Goal: Task Accomplishment & Management: Manage account settings

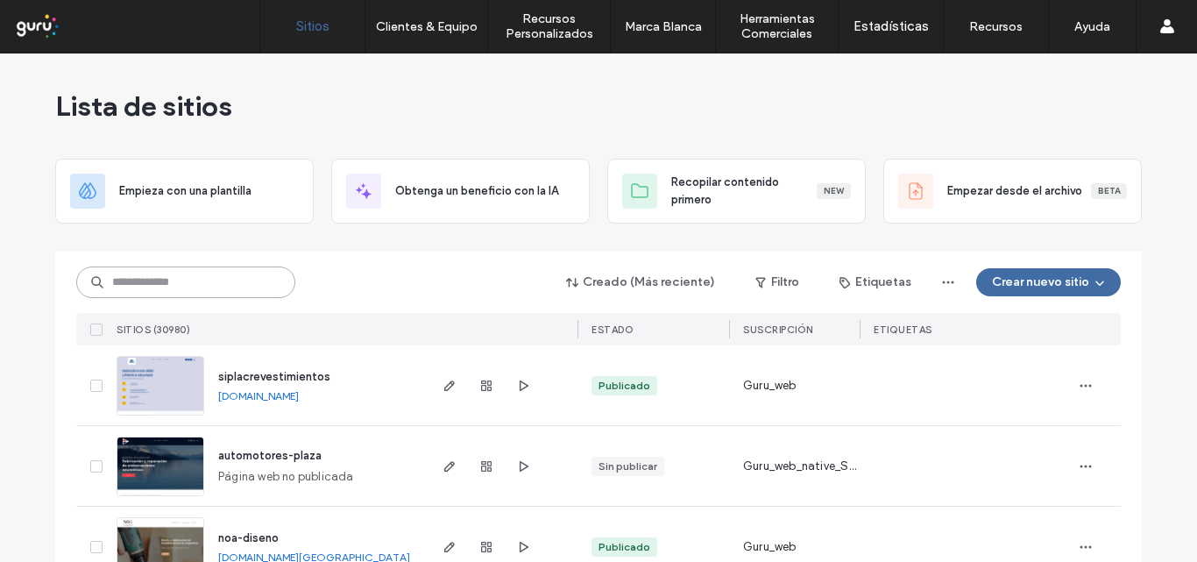
click at [163, 290] on input at bounding box center [185, 282] width 219 height 32
paste input "**********"
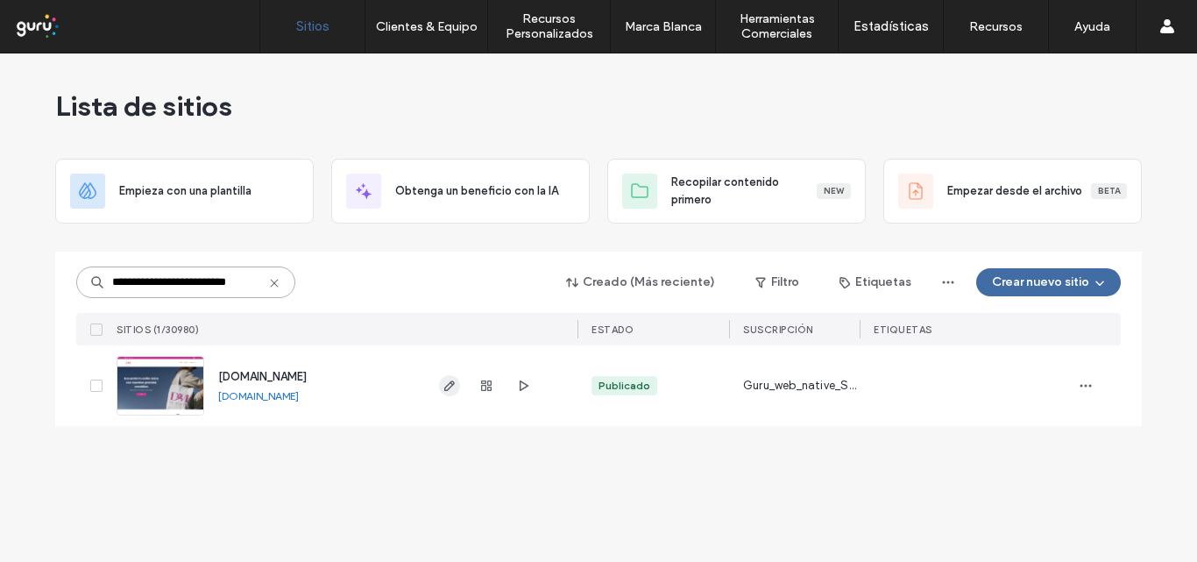
type input "**********"
click at [448, 384] on icon "button" at bounding box center [450, 386] width 14 height 14
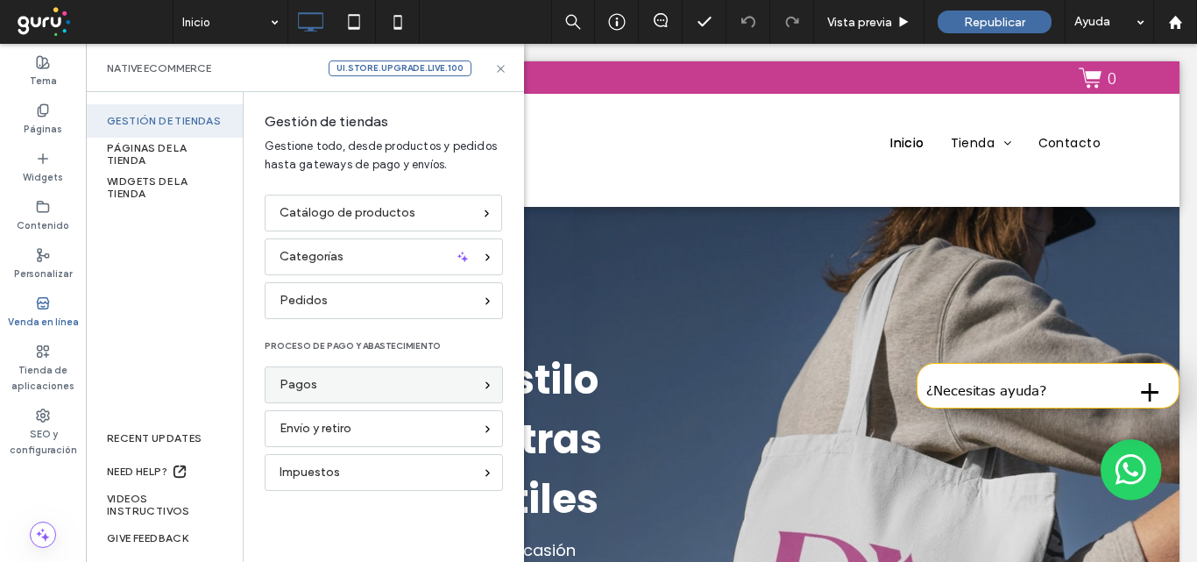
click at [358, 383] on div "Pagos" at bounding box center [377, 384] width 194 height 19
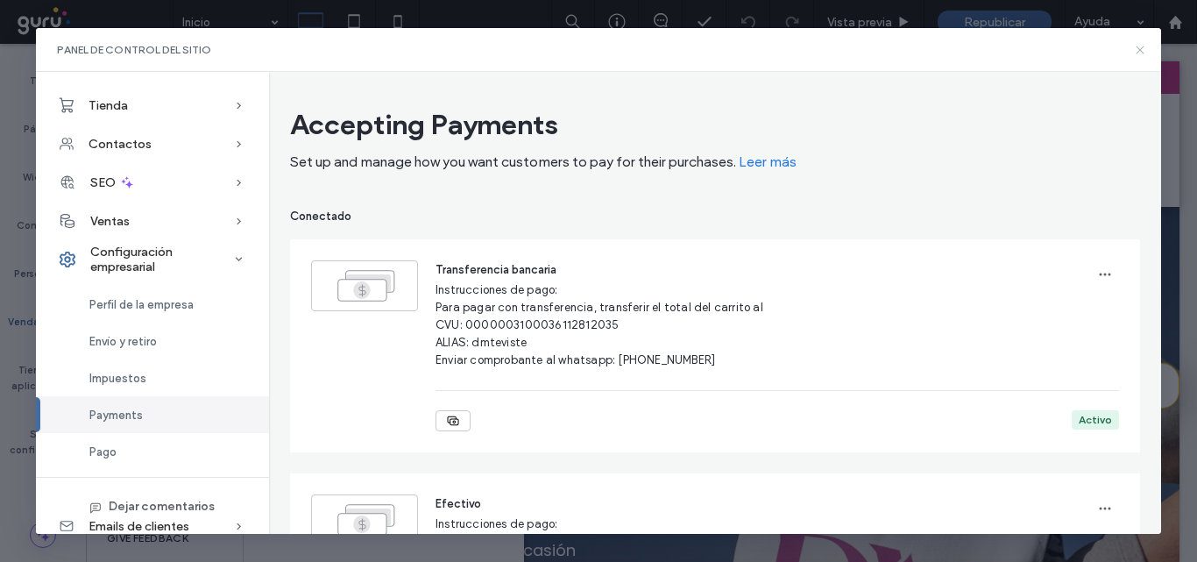
click at [1136, 49] on icon at bounding box center [1140, 50] width 14 height 14
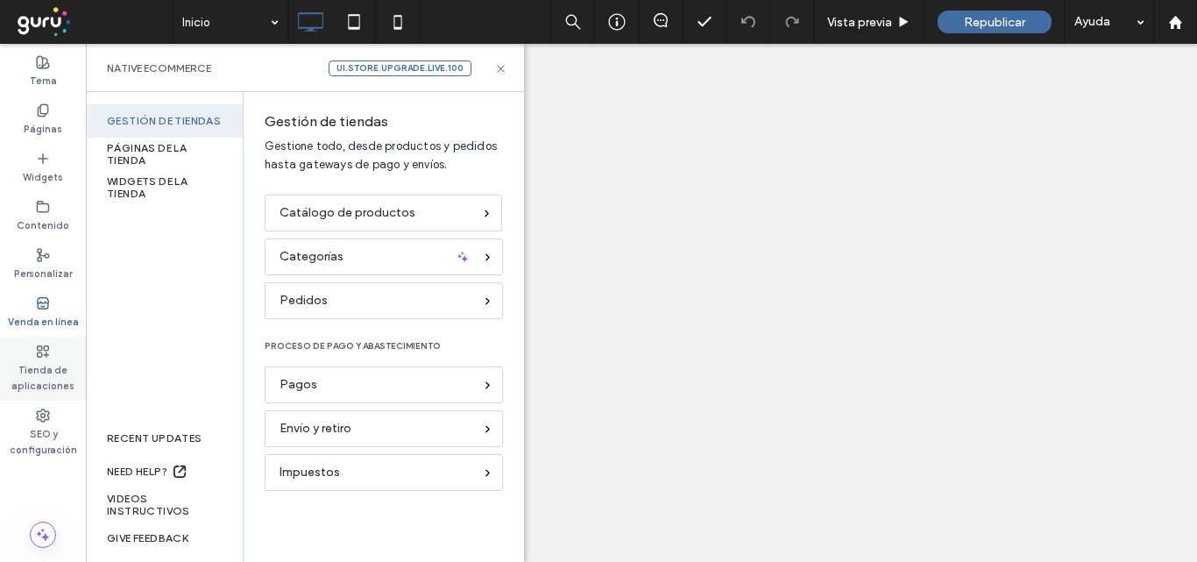
click at [34, 367] on label "Tienda de aplicaciones" at bounding box center [43, 375] width 86 height 35
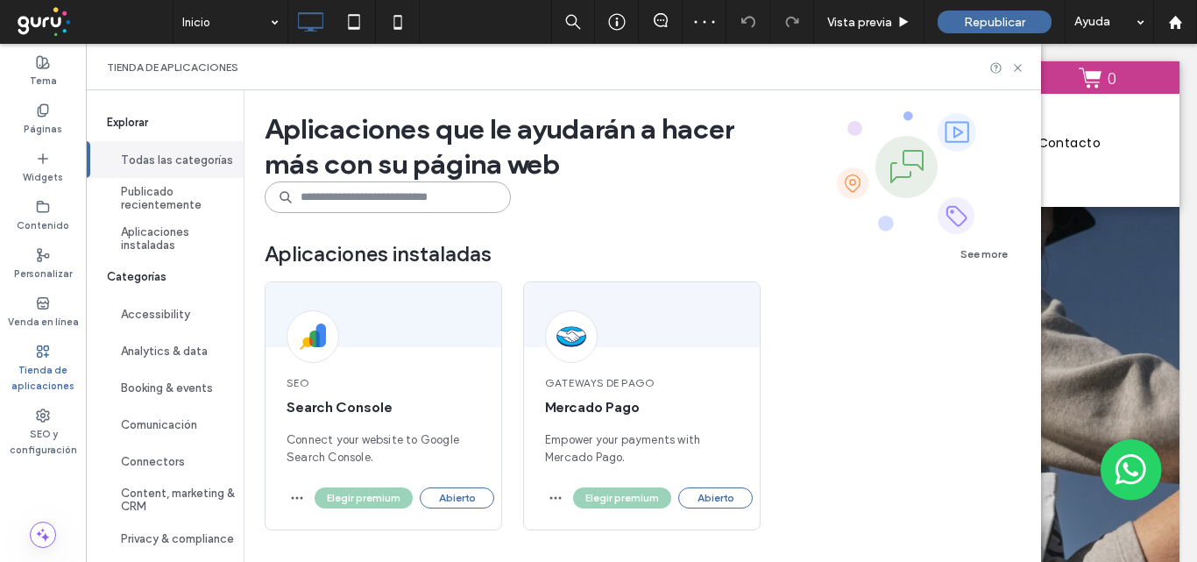
click at [320, 190] on input at bounding box center [388, 197] width 246 height 32
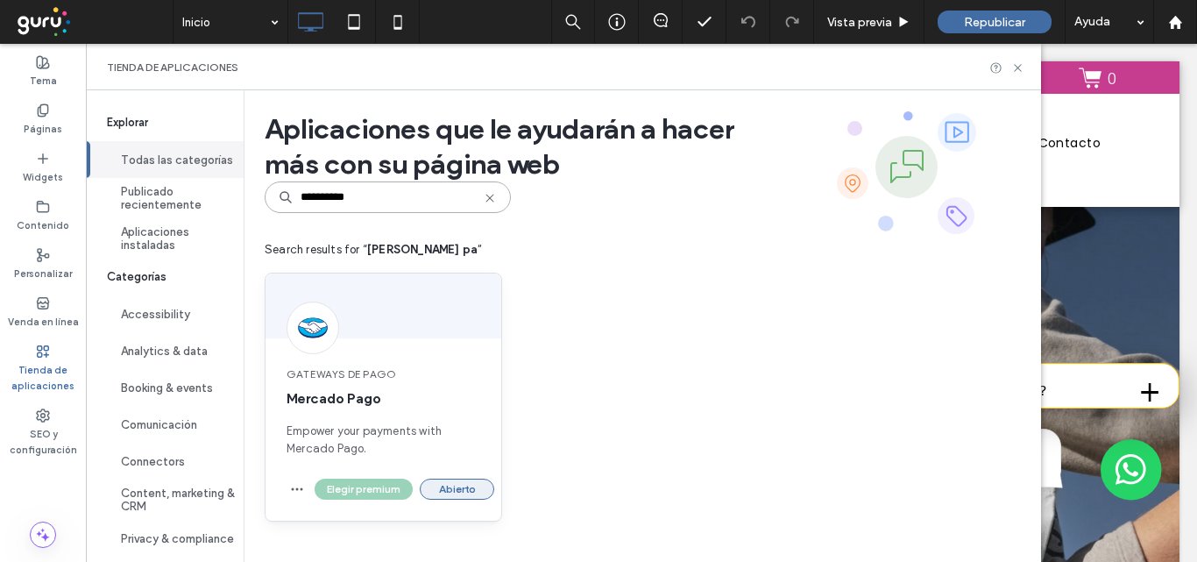
type input "**********"
click at [455, 485] on button "Abierto" at bounding box center [457, 488] width 74 height 21
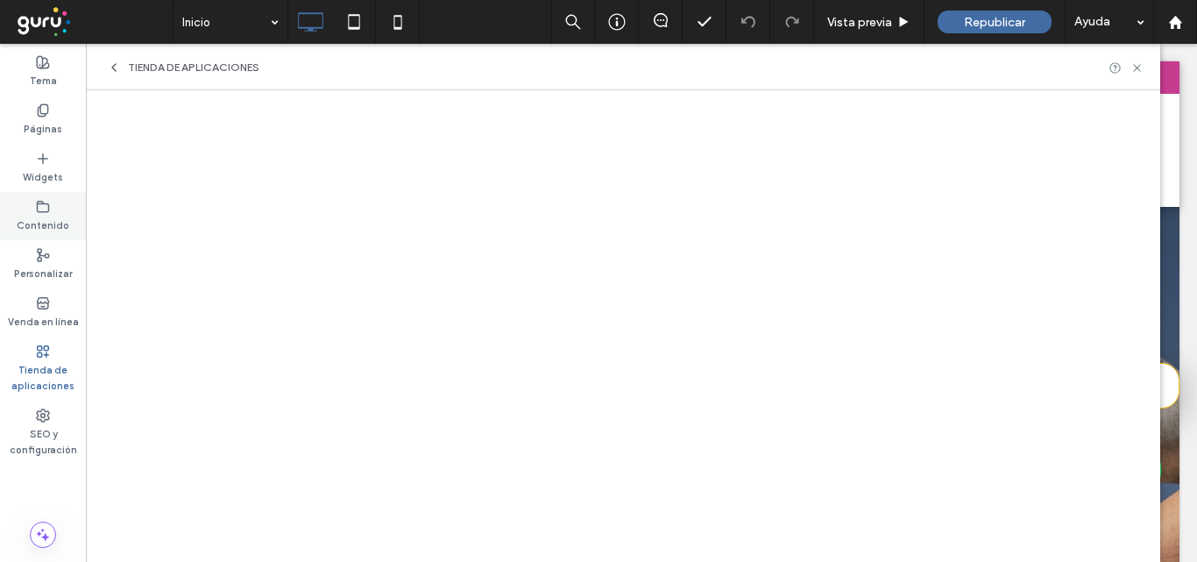
click at [36, 209] on icon at bounding box center [43, 207] width 14 height 14
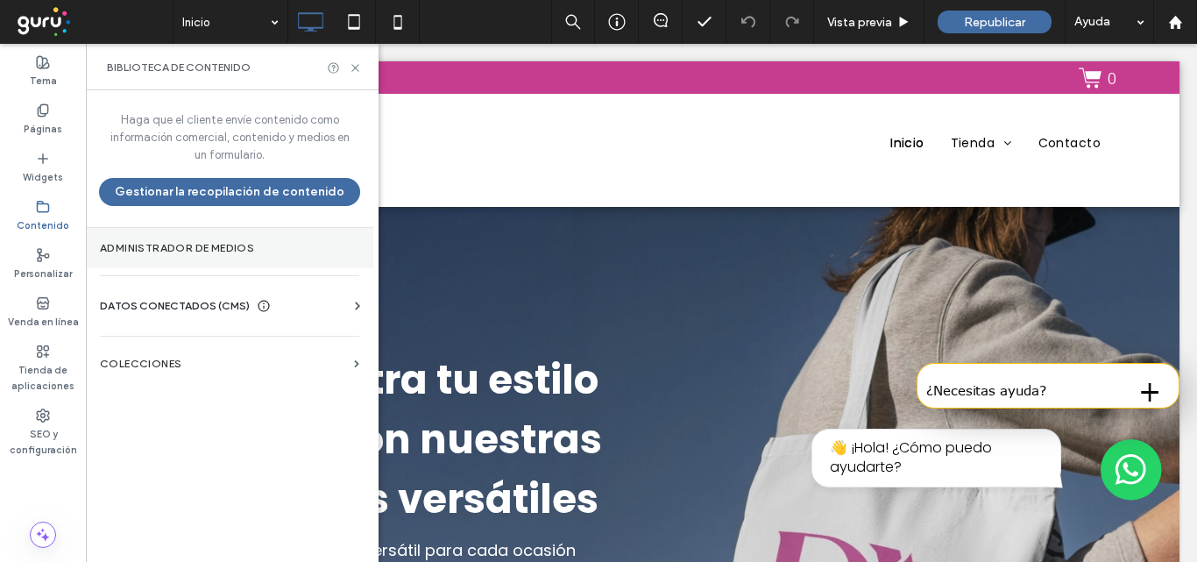
click at [145, 252] on label "Administrador de medios" at bounding box center [229, 248] width 259 height 12
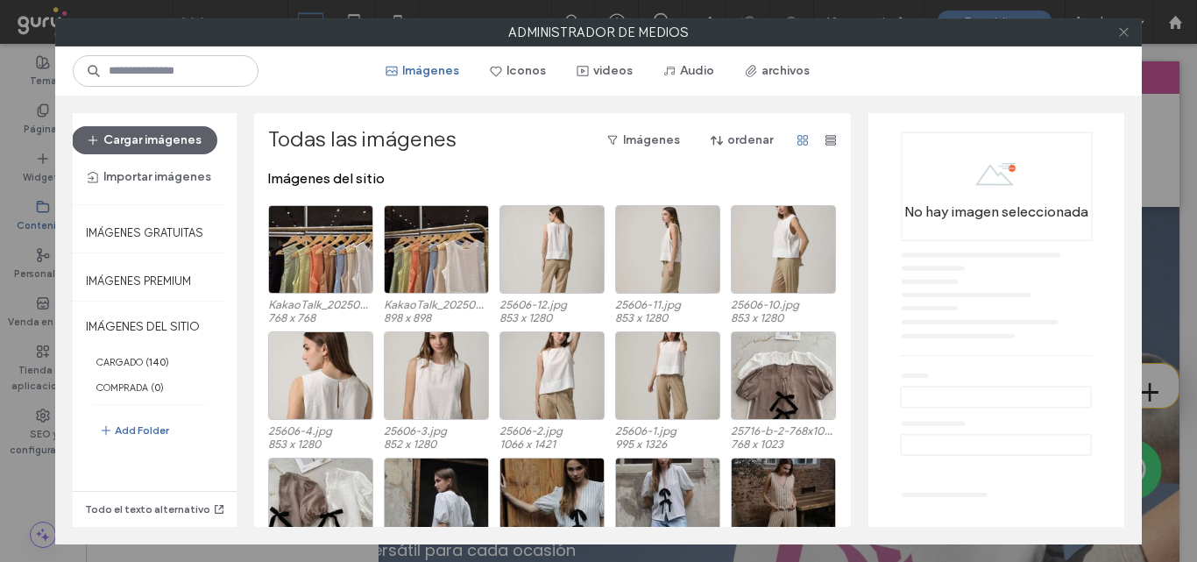
click at [1122, 28] on icon at bounding box center [1123, 31] width 13 height 13
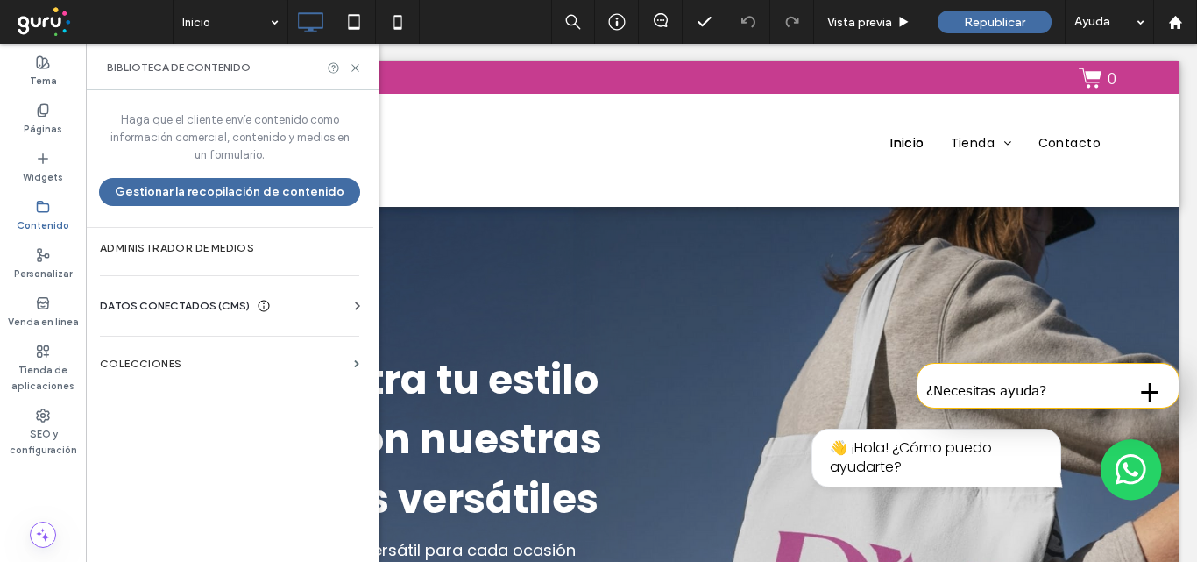
click at [128, 308] on span "DATOS CONECTADOS (CMS)" at bounding box center [175, 306] width 150 height 18
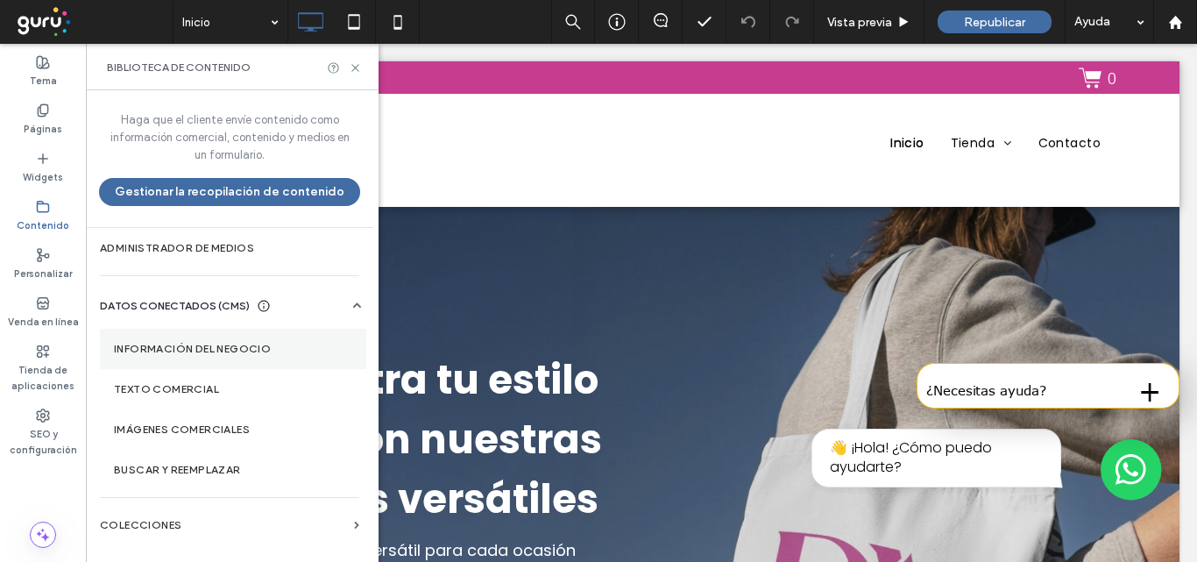
click at [144, 344] on label "Información del negocio" at bounding box center [233, 349] width 238 height 12
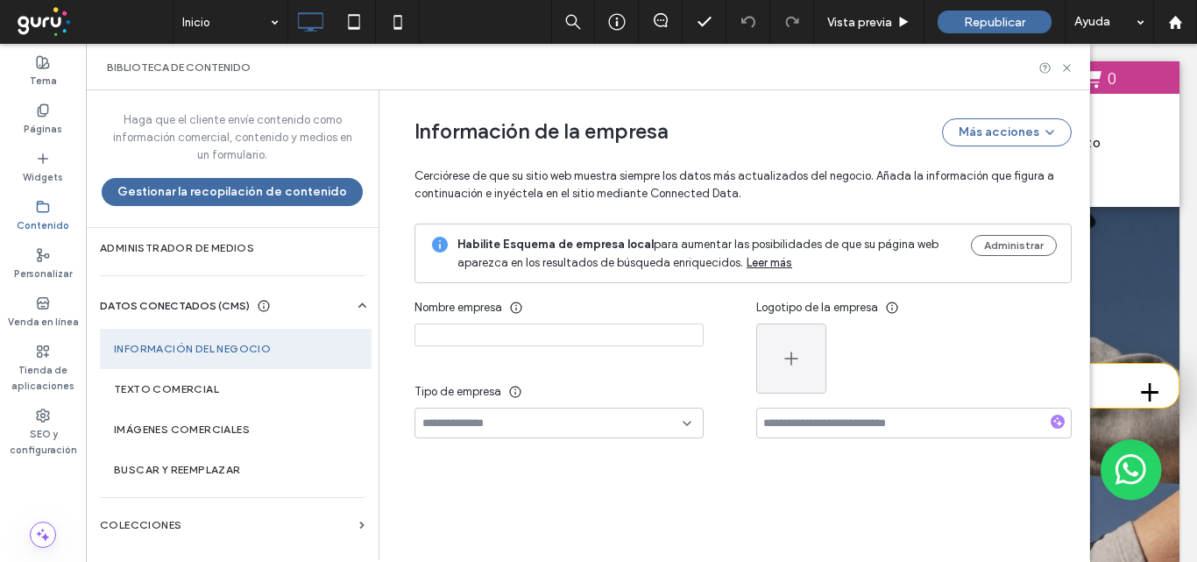
type input "**********"
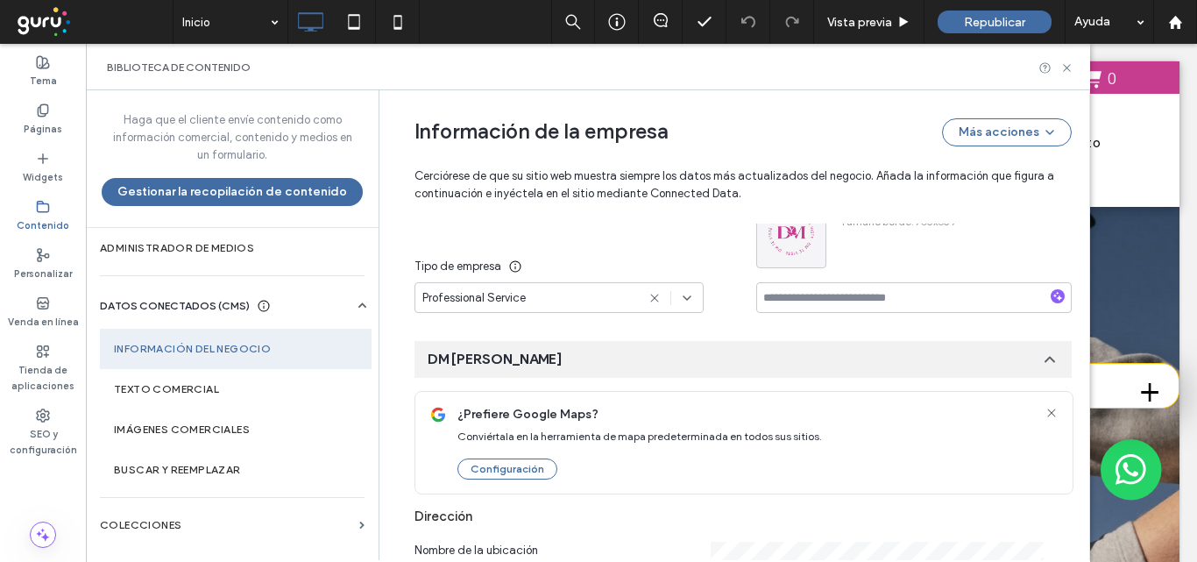
scroll to position [308, 0]
click at [1065, 65] on use at bounding box center [1066, 67] width 7 height 7
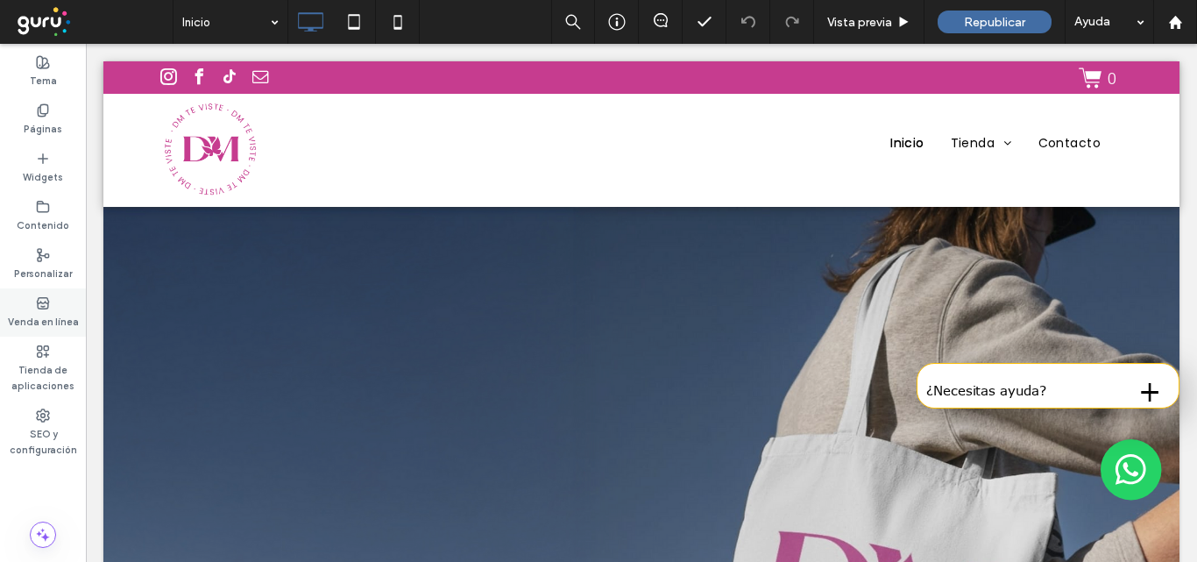
scroll to position [0, 0]
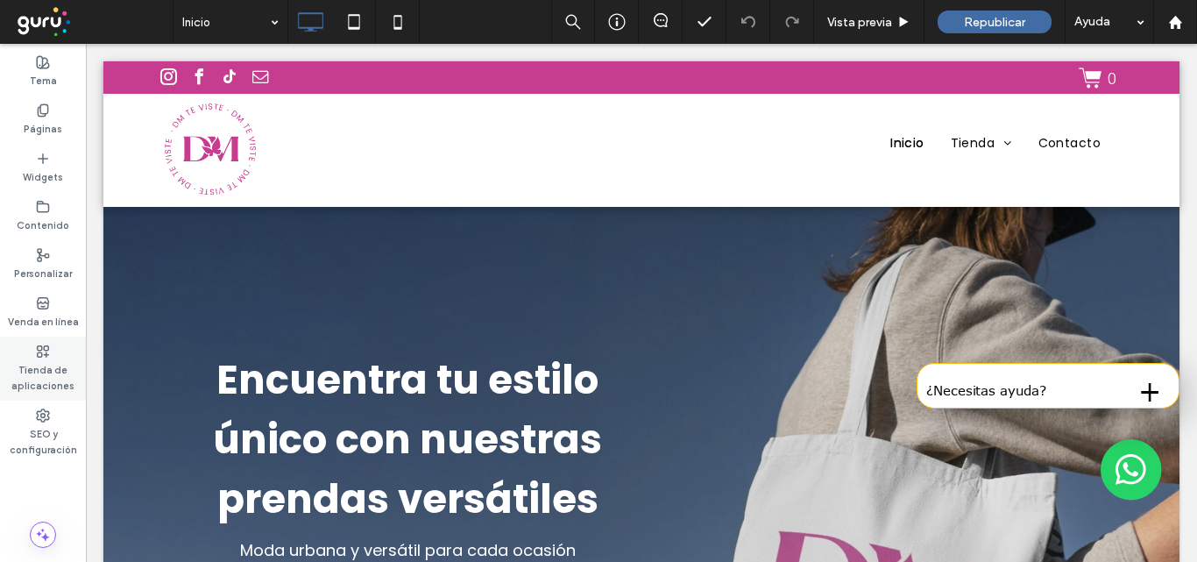
click at [37, 371] on label "Tienda de aplicaciones" at bounding box center [43, 375] width 86 height 35
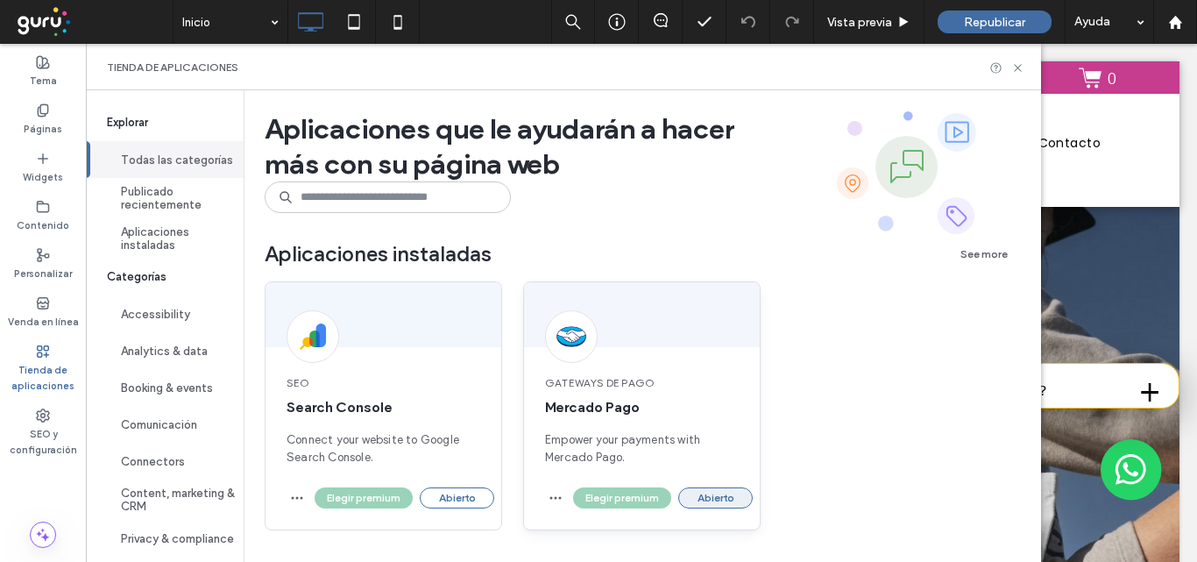
click at [711, 499] on button "Abierto" at bounding box center [715, 497] width 74 height 21
